Goal: Entertainment & Leisure: Consume media (video, audio)

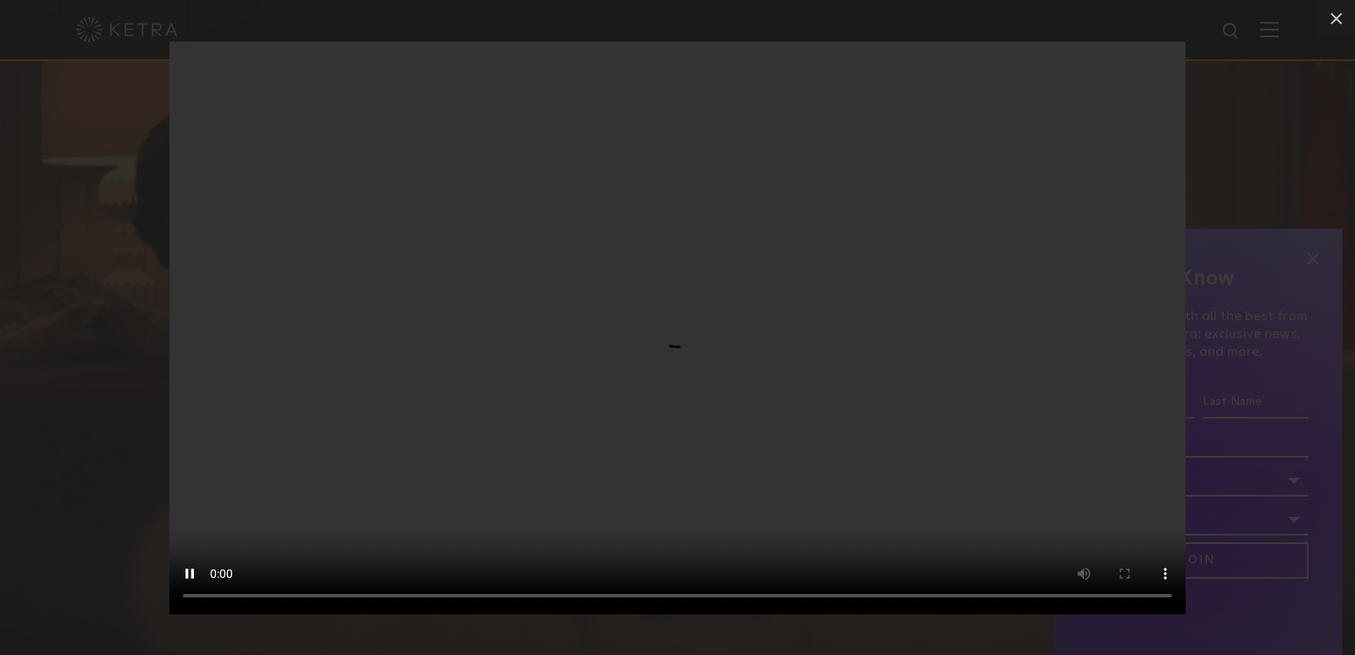
click at [897, 446] on video "Your browser doesn't support HTML5 video" at bounding box center [677, 328] width 1016 height 573
click at [692, 433] on video "Your browser doesn't support HTML5 video" at bounding box center [677, 328] width 1016 height 573
click at [711, 470] on video "Your browser doesn't support HTML5 video" at bounding box center [677, 328] width 1016 height 573
click at [484, 399] on video "Your browser doesn't support HTML5 video" at bounding box center [677, 328] width 1016 height 573
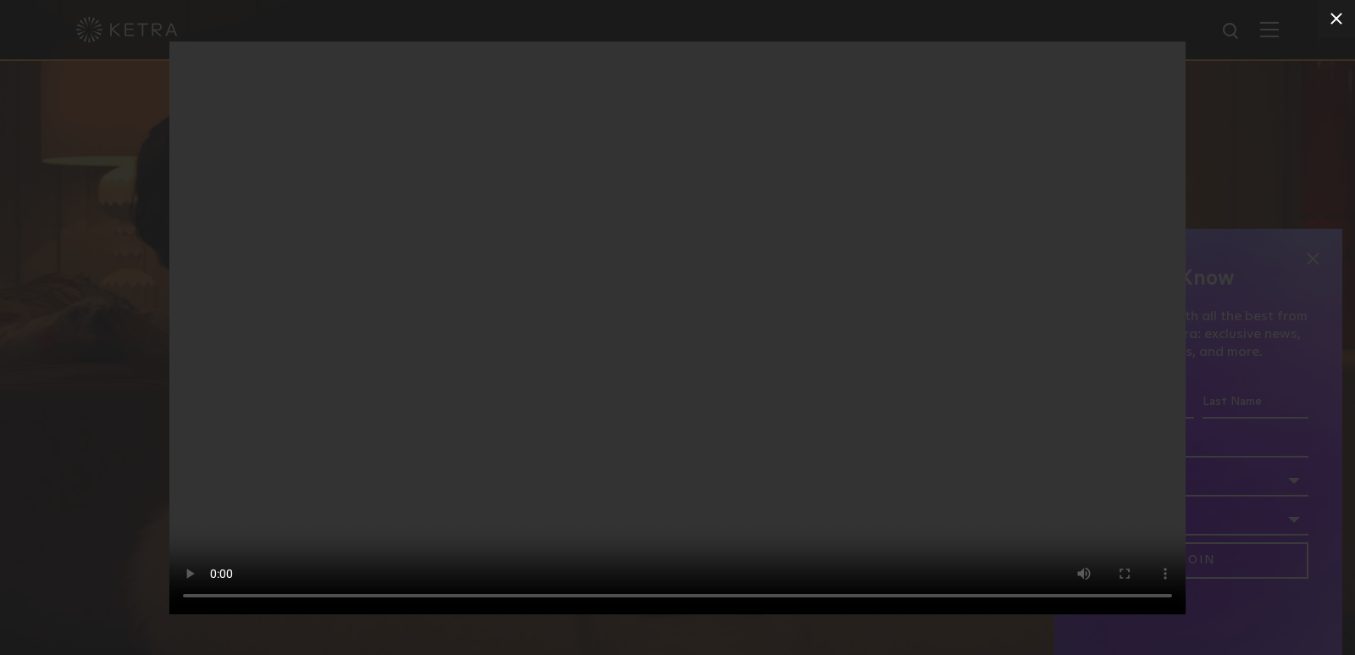
click at [1330, 19] on icon at bounding box center [1336, 18] width 20 height 20
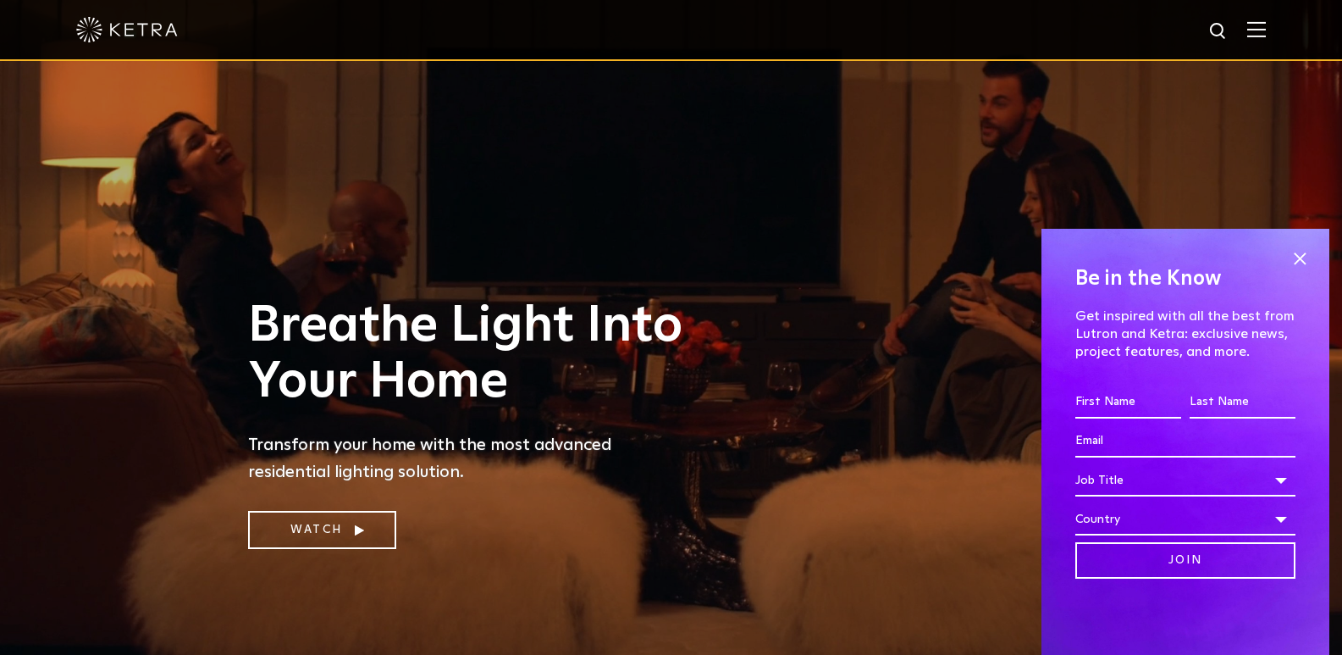
drag, startPoint x: 1307, startPoint y: 263, endPoint x: 1184, endPoint y: 347, distance: 149.2
click at [1302, 266] on span at bounding box center [1299, 258] width 25 height 25
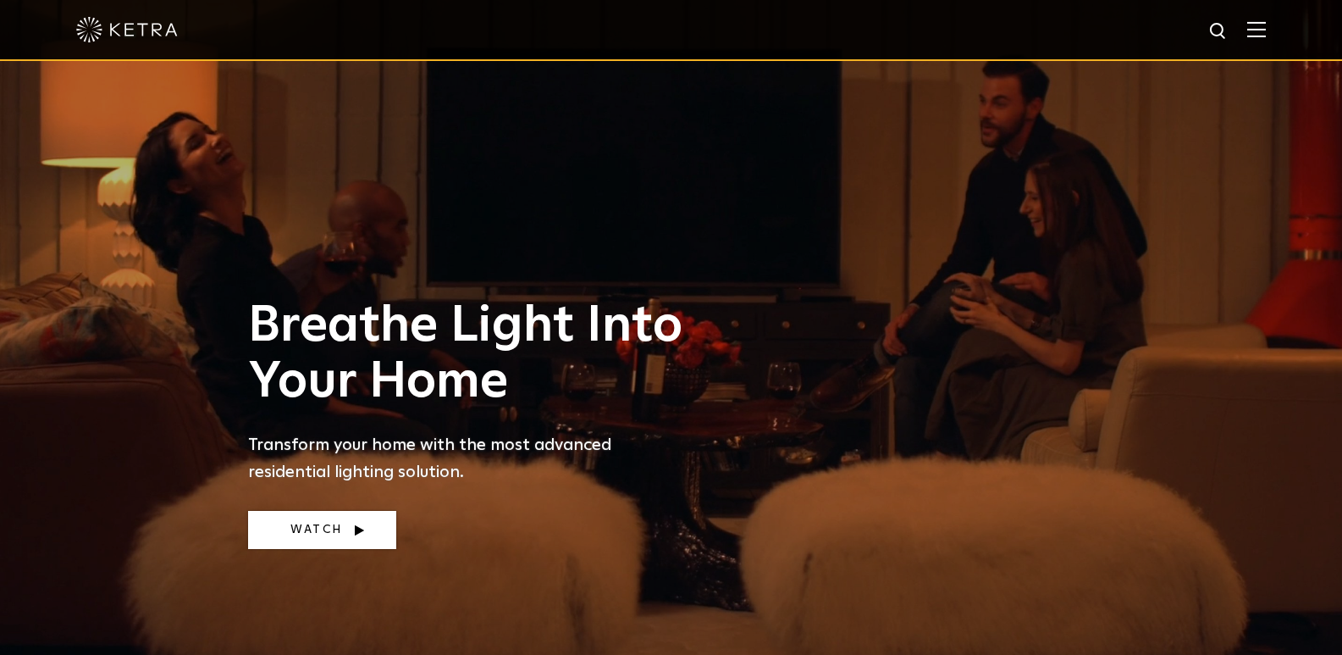
click at [380, 534] on link "Watch" at bounding box center [322, 530] width 148 height 38
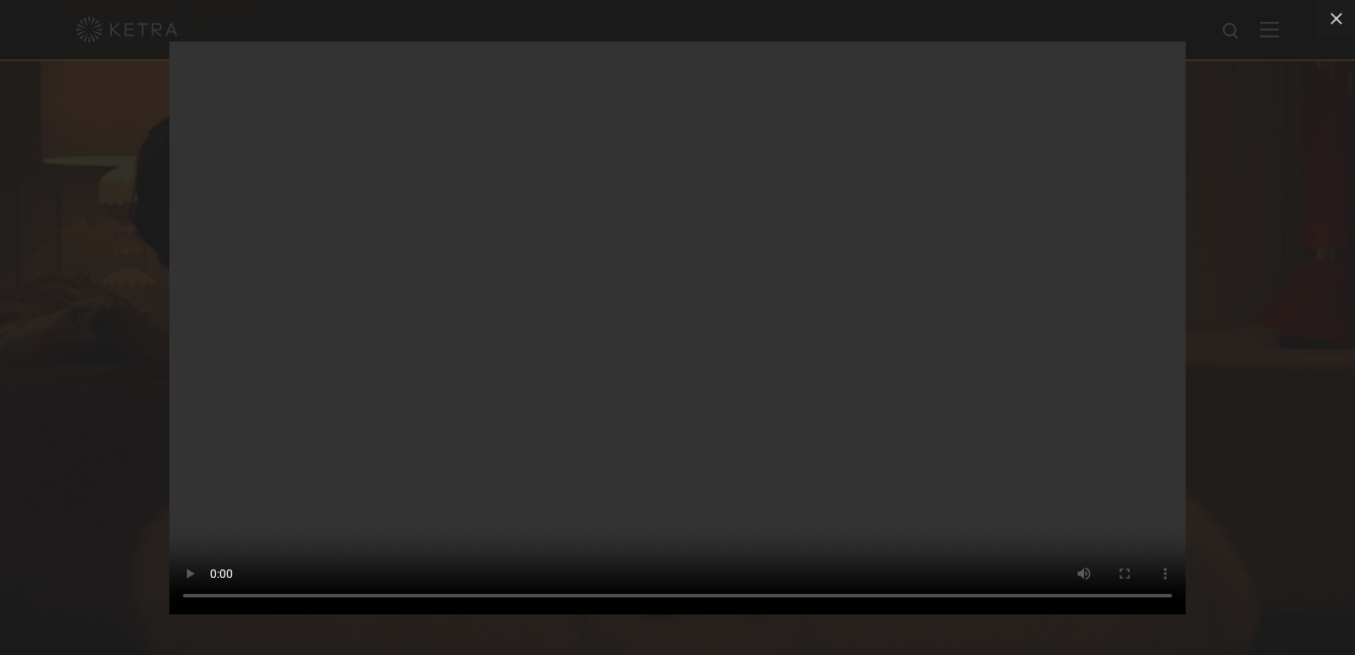
click at [622, 434] on video "Your browser doesn't support HTML5 video" at bounding box center [677, 328] width 1016 height 573
